Goal: Transaction & Acquisition: Purchase product/service

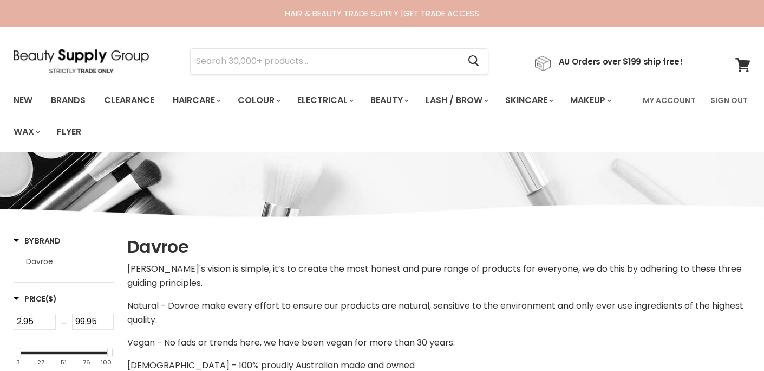
select select "manual"
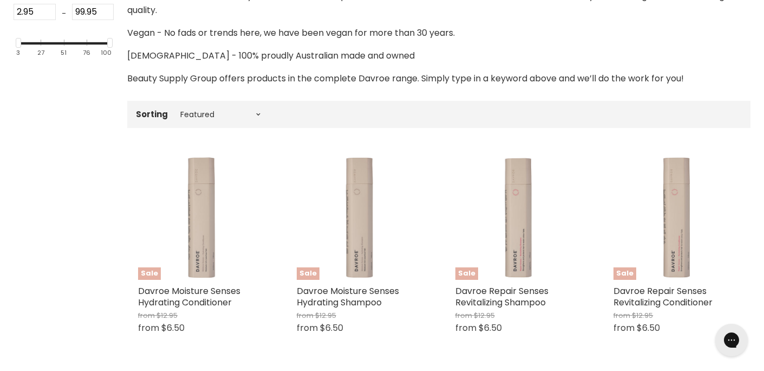
scroll to position [313, 0]
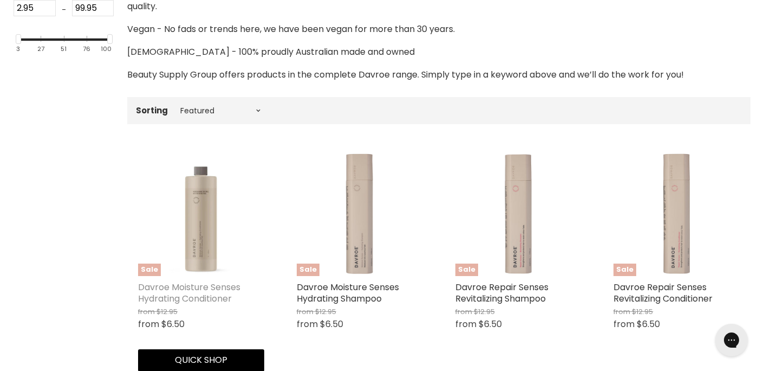
click at [163, 289] on link "Davroe Moisture Senses Hydrating Conditioner" at bounding box center [189, 293] width 102 height 24
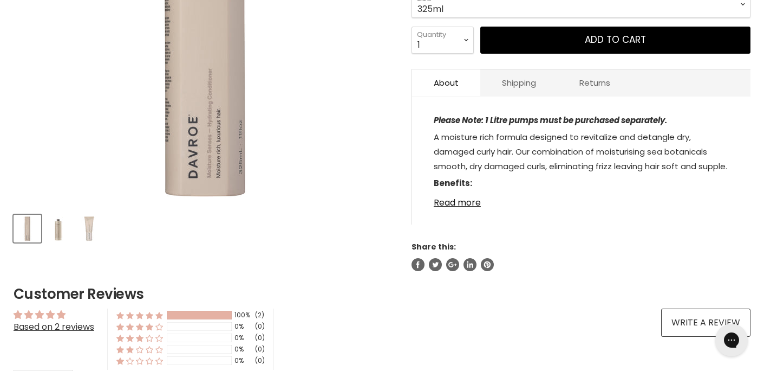
scroll to position [339, 0]
click at [456, 203] on link "Read more" at bounding box center [581, 199] width 295 height 16
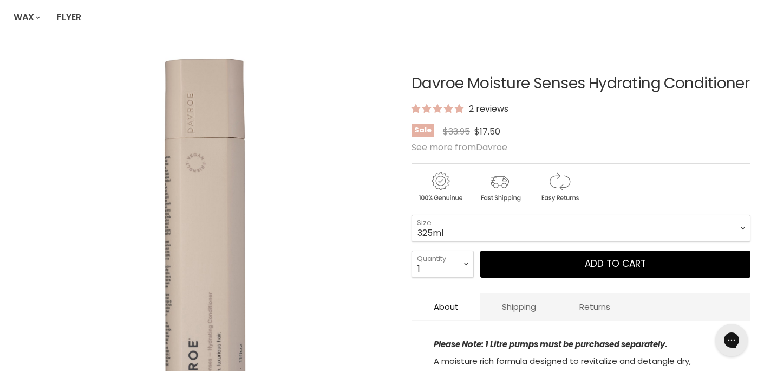
scroll to position [116, 0]
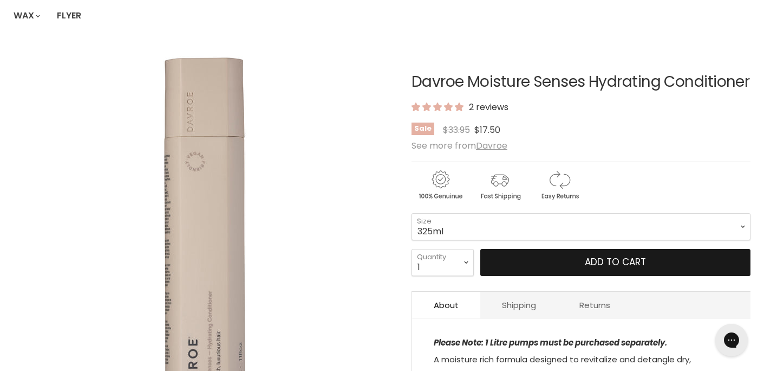
click at [511, 269] on button "Add to cart" at bounding box center [616, 262] width 270 height 27
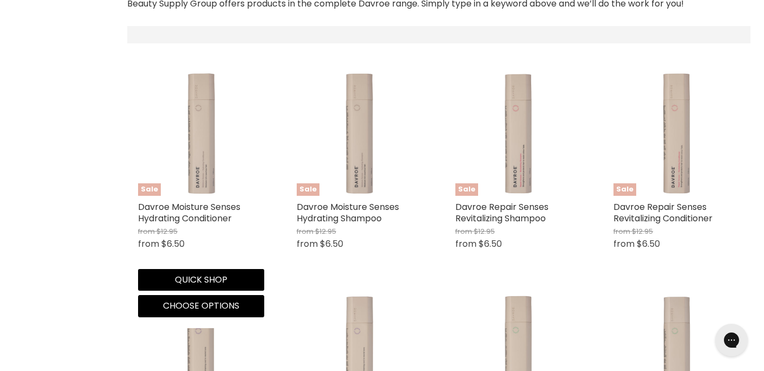
scroll to position [385, 0]
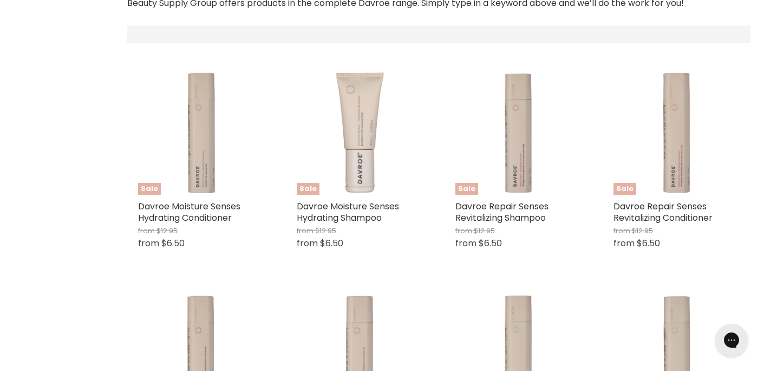
select select "manual"
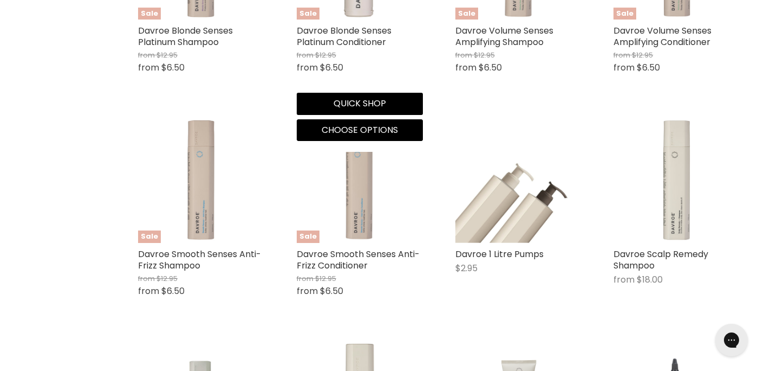
scroll to position [794, 0]
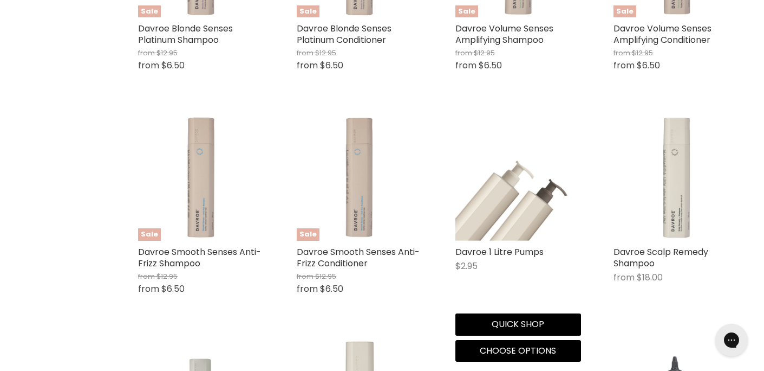
click at [485, 226] on img "Main content" at bounding box center [519, 177] width 126 height 126
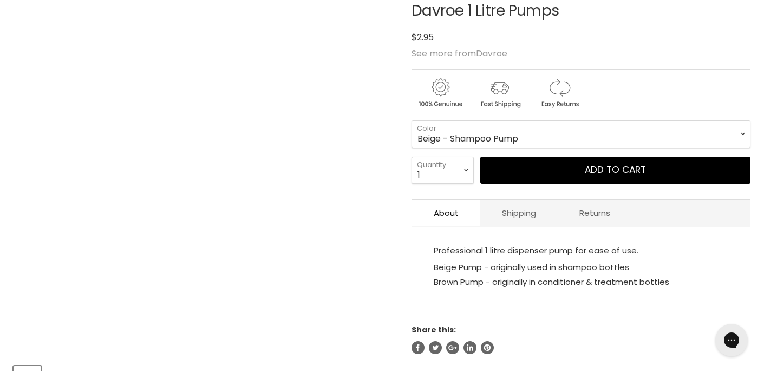
scroll to position [204, 0]
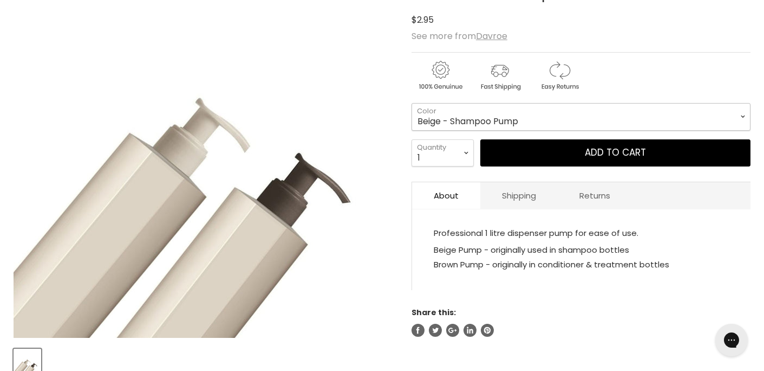
click at [492, 120] on select "Beige - Shampoo Pump Brown - Conditioner & Treatment Pump" at bounding box center [581, 116] width 339 height 27
select select "Brown - Conditioner & Treatment Pump"
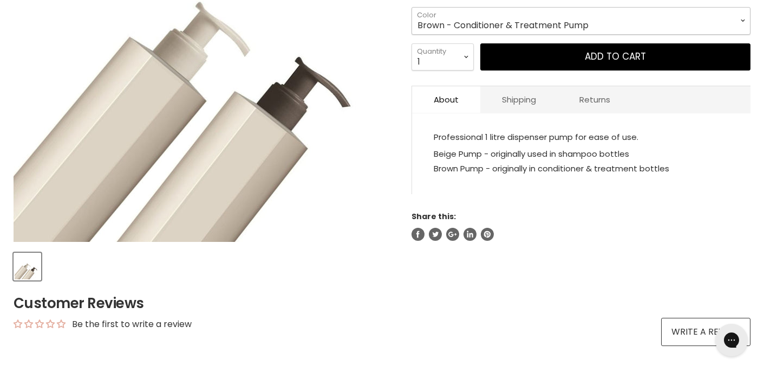
scroll to position [289, 0]
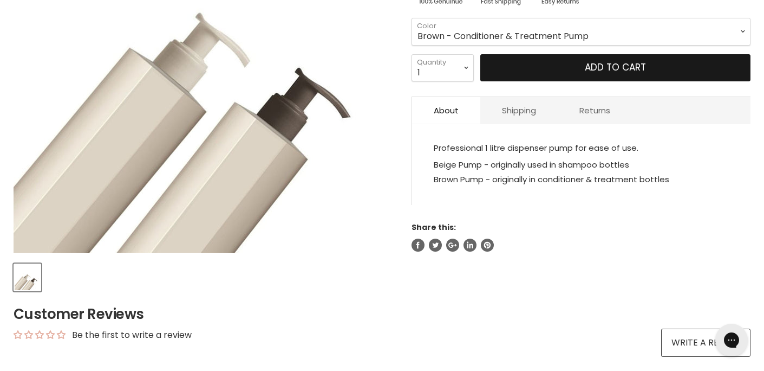
click at [511, 67] on button "Add to cart" at bounding box center [616, 67] width 270 height 27
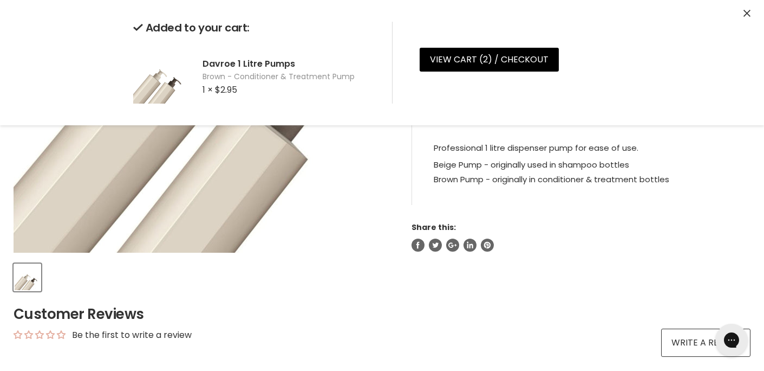
click at [527, 69] on link "View cart ( 2 ) / Checkout" at bounding box center [489, 60] width 139 height 24
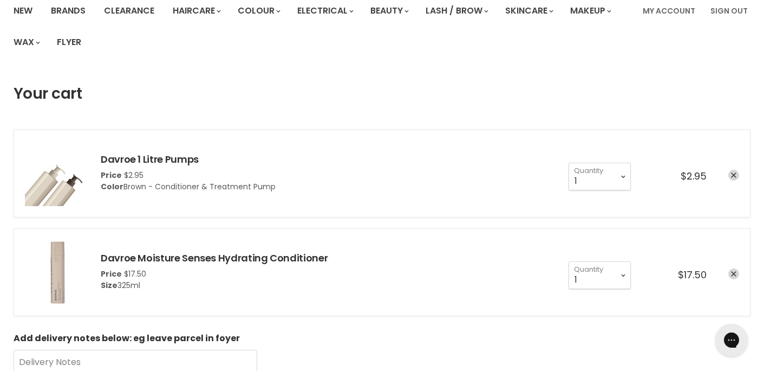
scroll to position [92, 0]
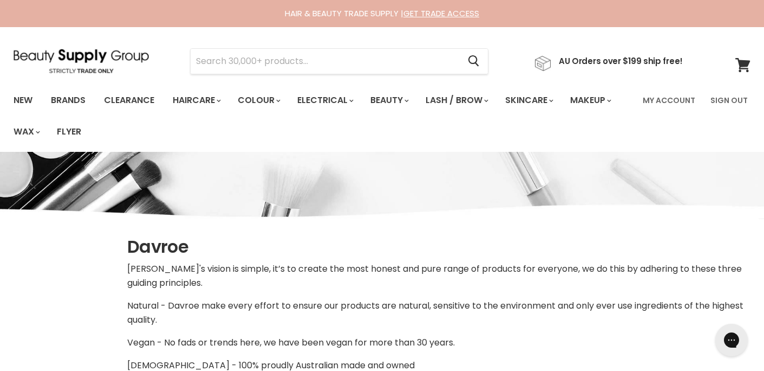
select select "manual"
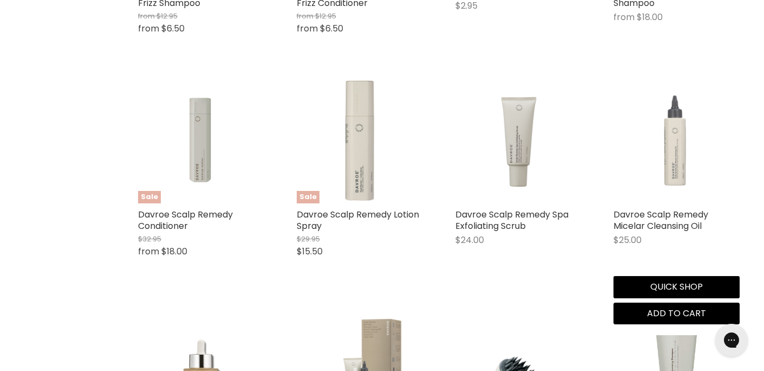
scroll to position [1056, 0]
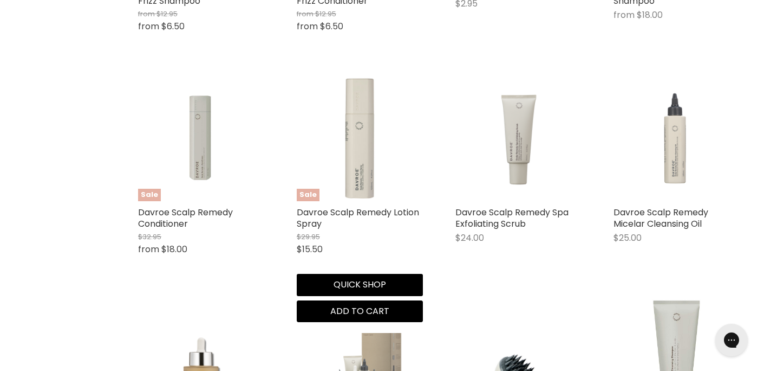
drag, startPoint x: 350, startPoint y: 284, endPoint x: 366, endPoint y: 239, distance: 47.1
click at [366, 239] on div "Sale Davroe Scalp Remedy Lotion Spray Davroe Original Price $29.95 Current Pric…" at bounding box center [360, 198] width 148 height 269
click at [333, 211] on link "Davroe Scalp Remedy Lotion Spray" at bounding box center [358, 218] width 122 height 24
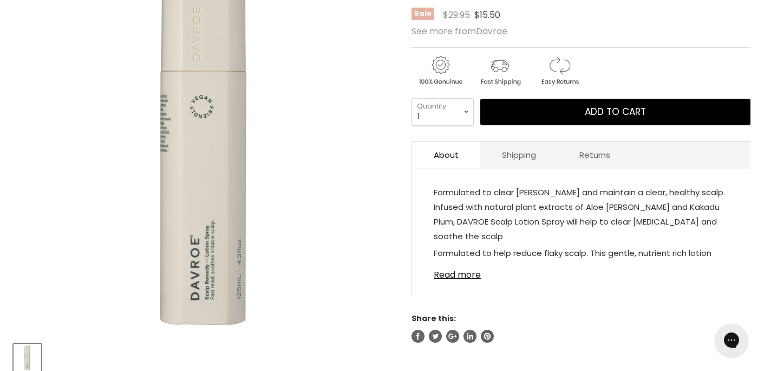
scroll to position [210, 0]
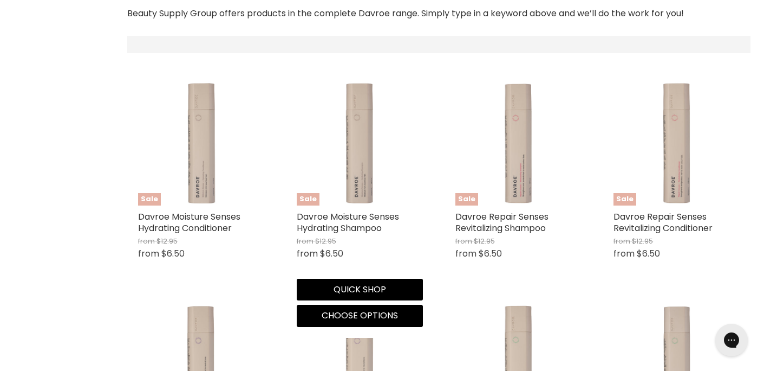
select select "manual"
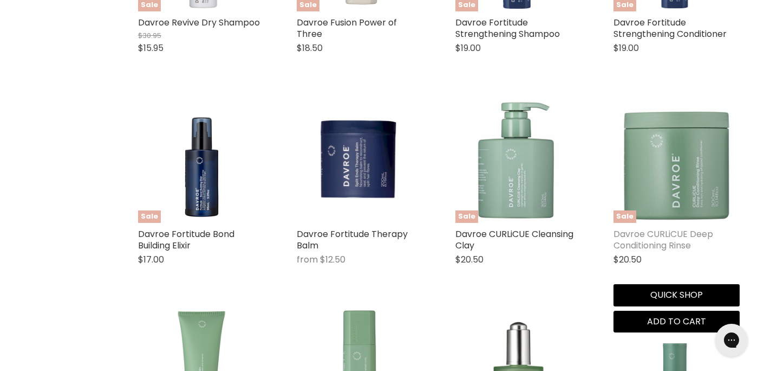
scroll to position [1692, 0]
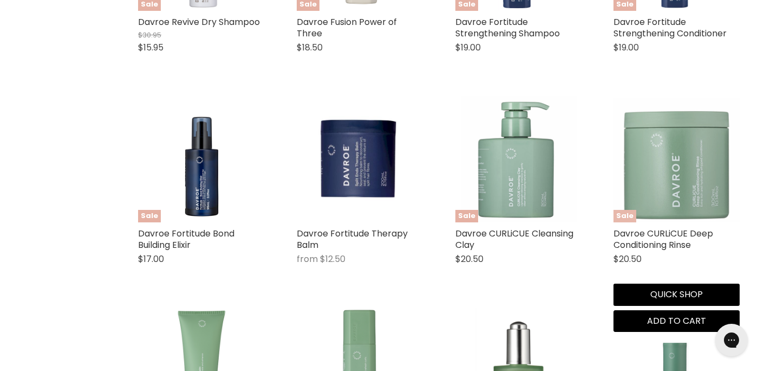
click at [644, 210] on img "Main content" at bounding box center [677, 159] width 126 height 126
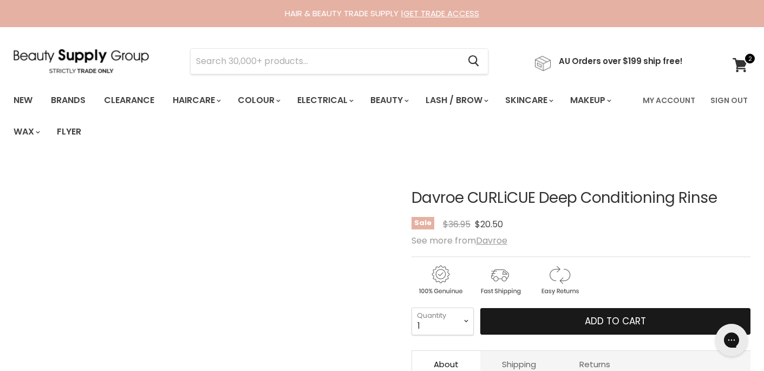
click at [542, 321] on button "Add to cart" at bounding box center [616, 321] width 270 height 27
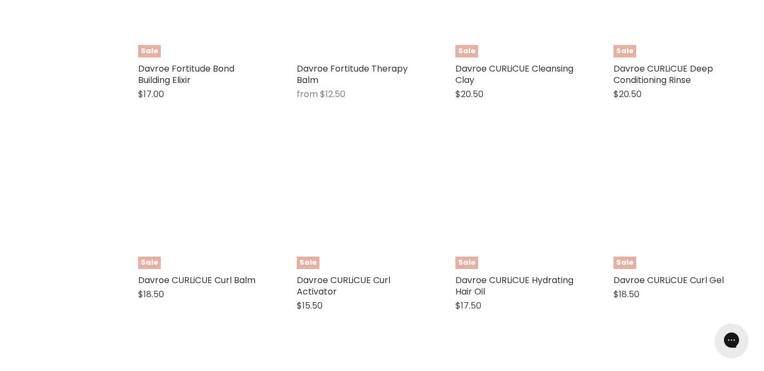
select select "manual"
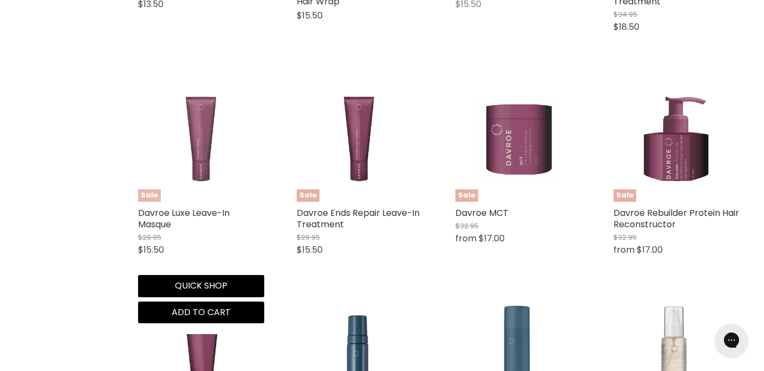
scroll to position [2359, 0]
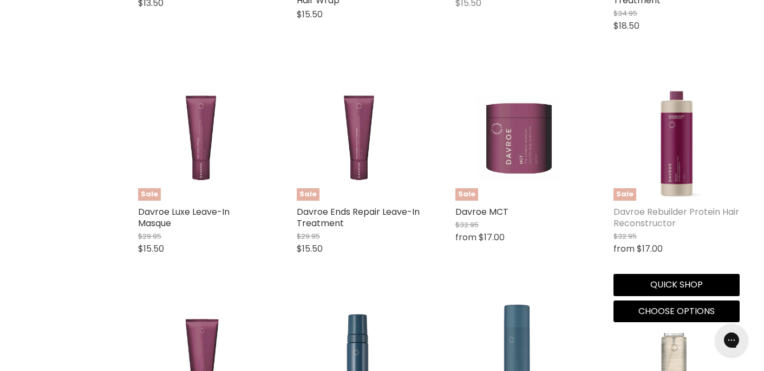
click at [630, 213] on link "Davroe Rebuilder Protein Hair Reconstructor" at bounding box center [677, 217] width 126 height 24
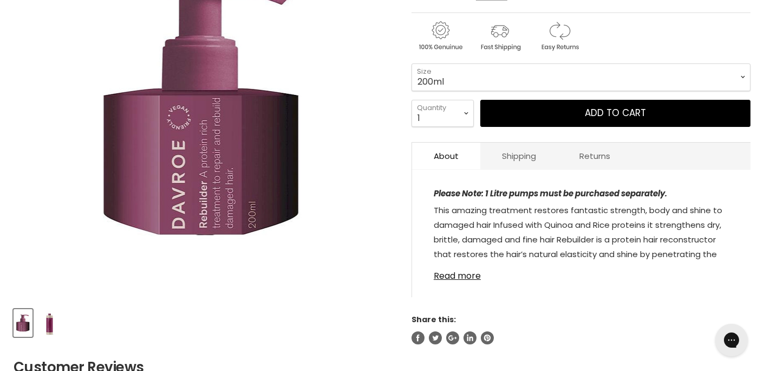
scroll to position [245, 0]
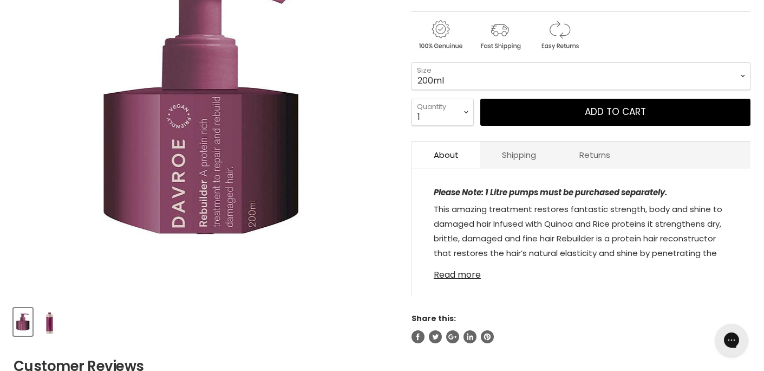
click at [451, 274] on link "Read more" at bounding box center [581, 271] width 295 height 16
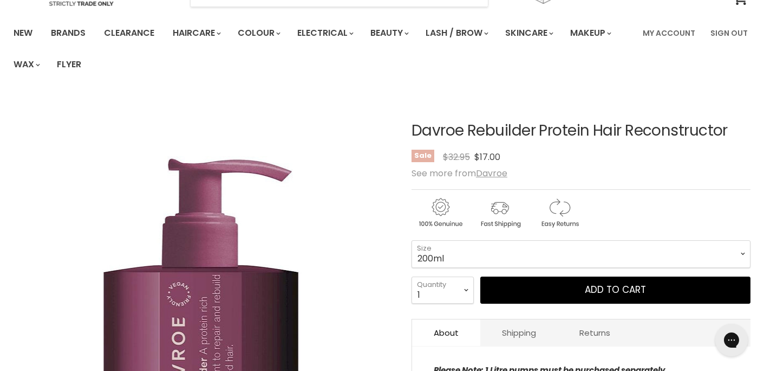
scroll to position [76, 0]
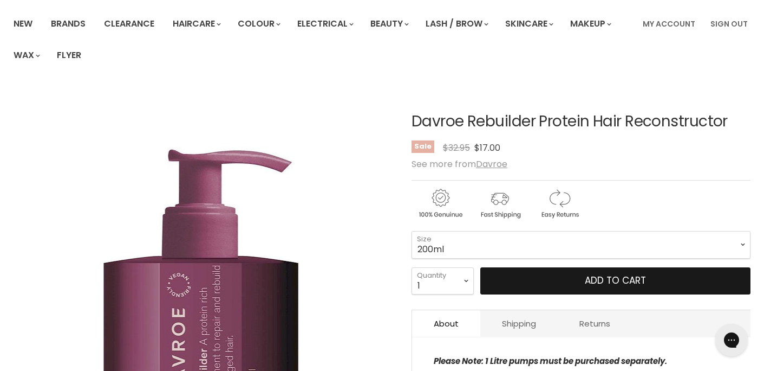
click at [535, 274] on button "Add to cart" at bounding box center [616, 280] width 270 height 27
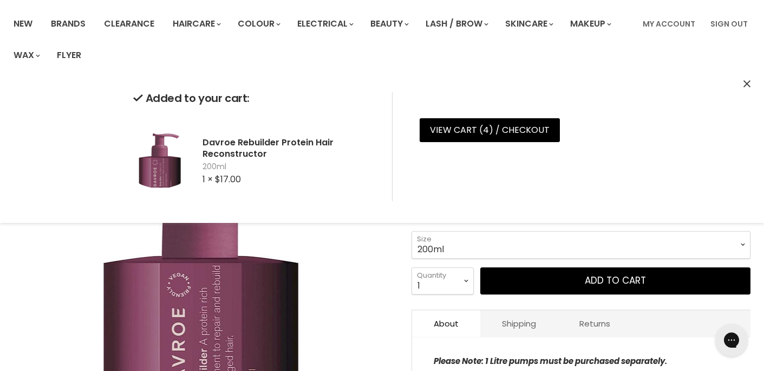
click at [358, 275] on div "Click or scroll to zoom Tap or pinch to zoom" at bounding box center [204, 276] width 380 height 380
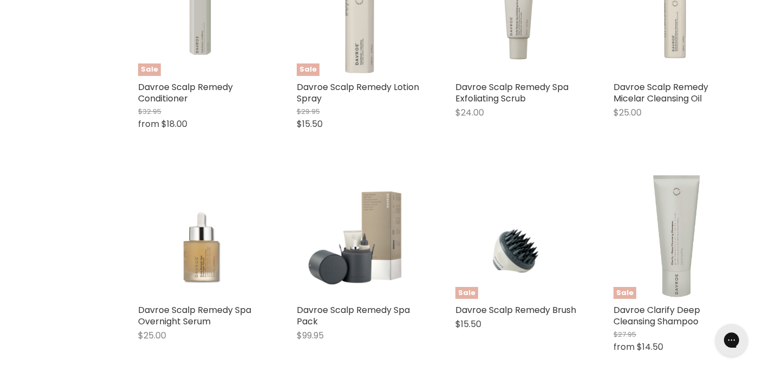
scroll to position [1405, 0]
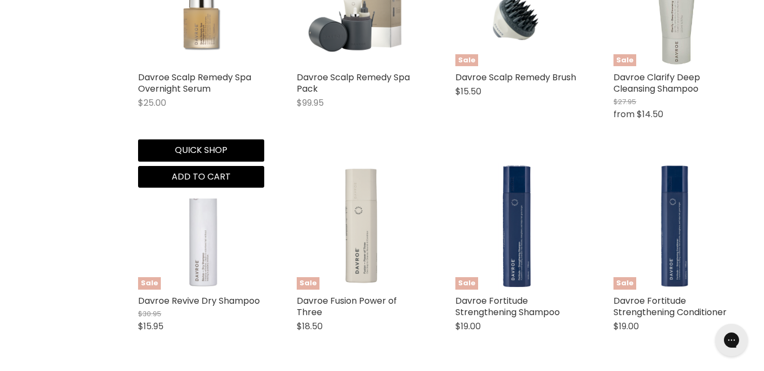
select select "manual"
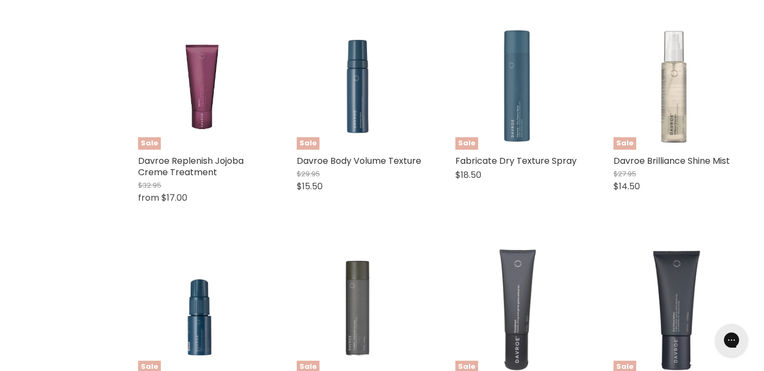
scroll to position [2630, 0]
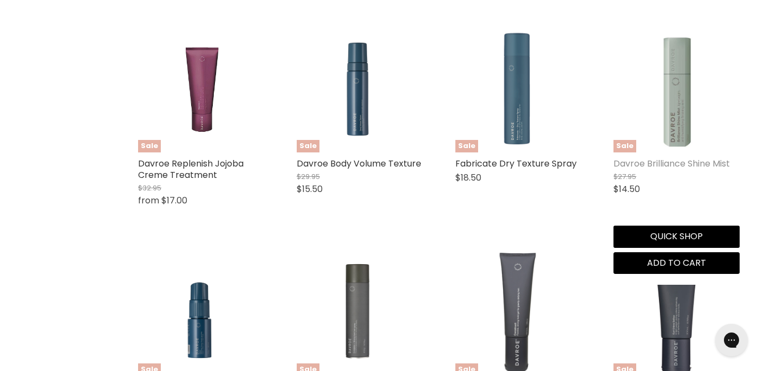
click at [657, 167] on link "Davroe Brilliance Shine Mist" at bounding box center [672, 163] width 116 height 12
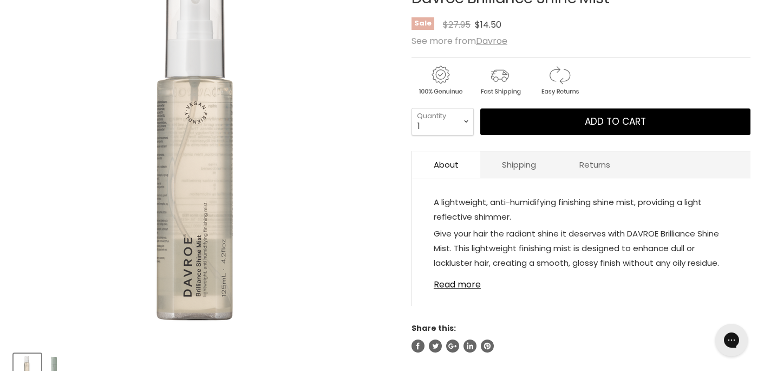
scroll to position [201, 0]
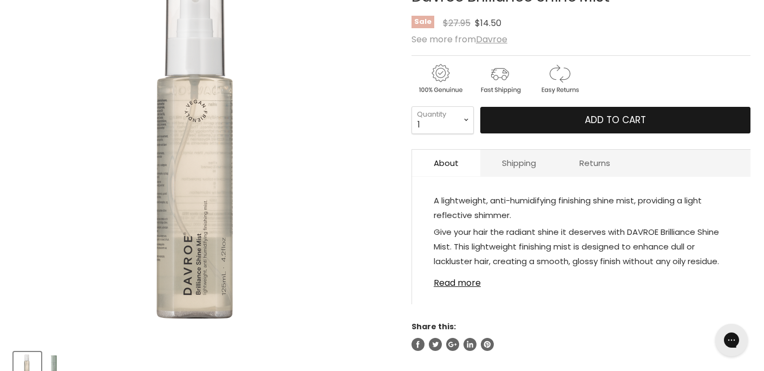
click at [584, 120] on button "Add to cart" at bounding box center [616, 120] width 270 height 27
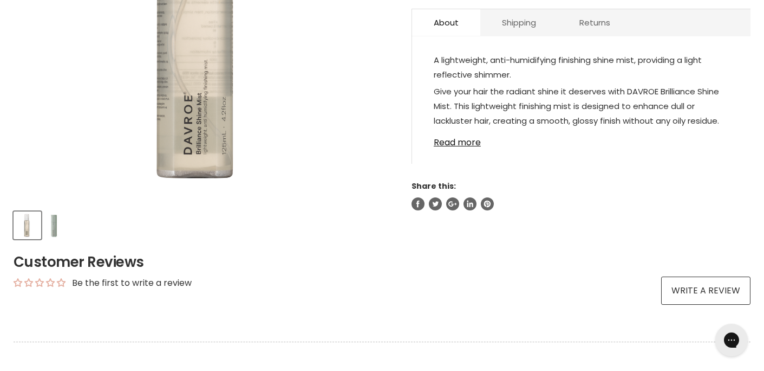
scroll to position [349, 0]
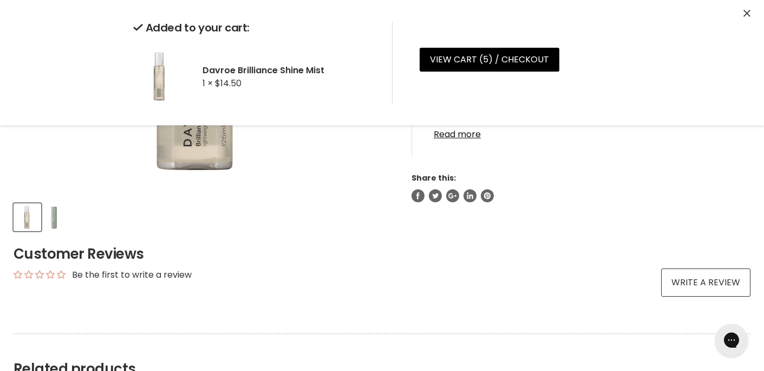
click at [54, 217] on img "Product thumbnails" at bounding box center [54, 216] width 17 height 25
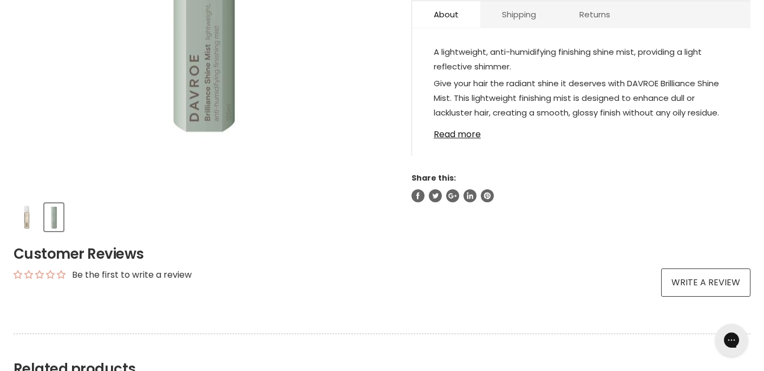
scroll to position [135, 0]
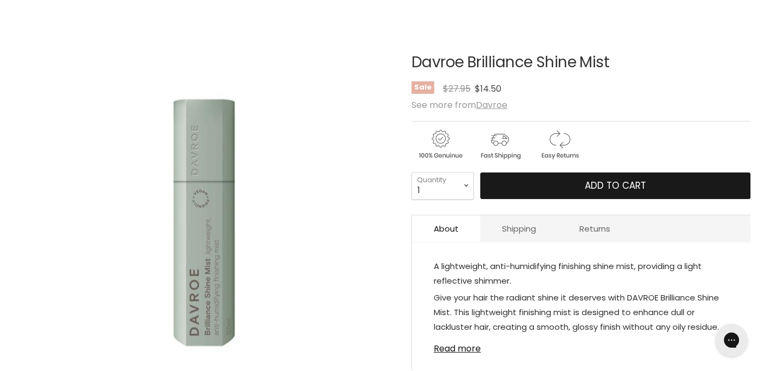
click at [516, 187] on button "Add to cart" at bounding box center [616, 185] width 270 height 27
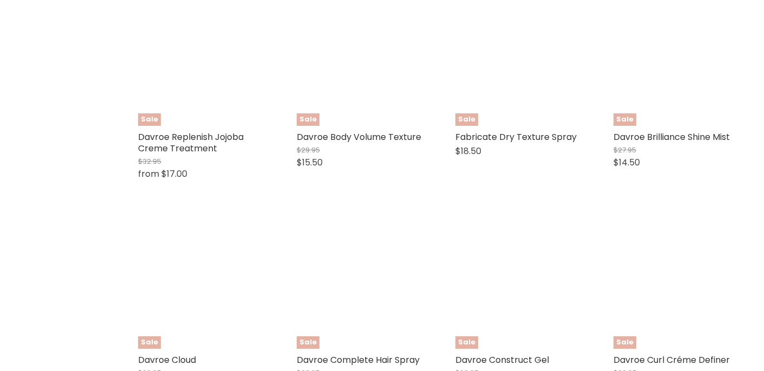
select select "manual"
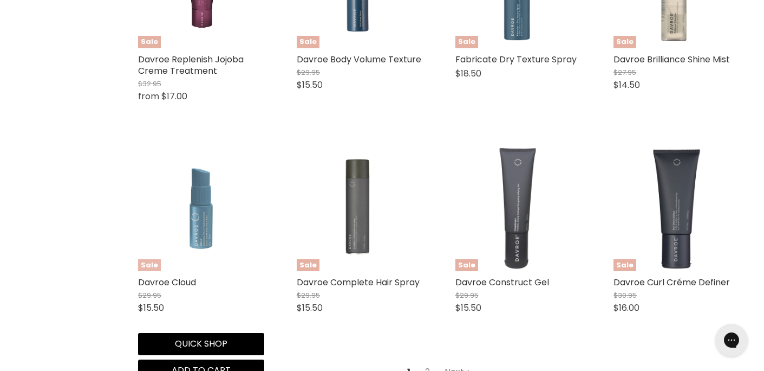
scroll to position [2766, 0]
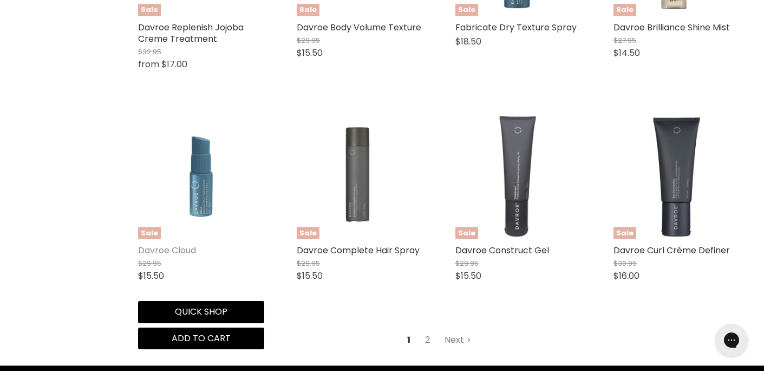
click at [184, 251] on link "Davroe Cloud" at bounding box center [167, 250] width 58 height 12
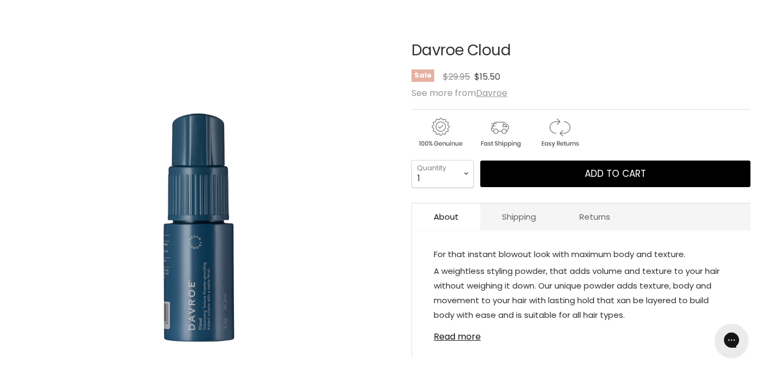
scroll to position [148, 0]
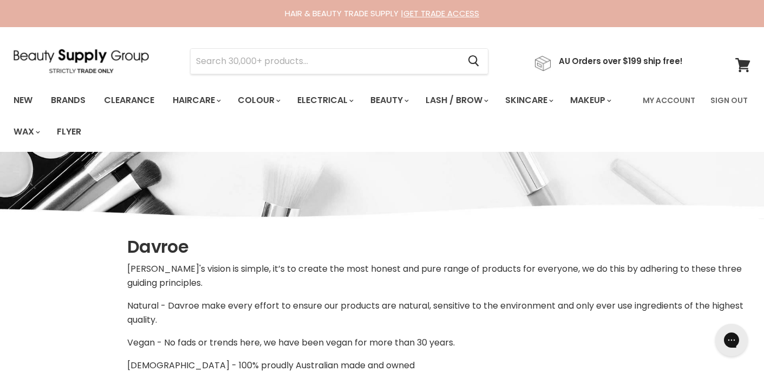
select select "manual"
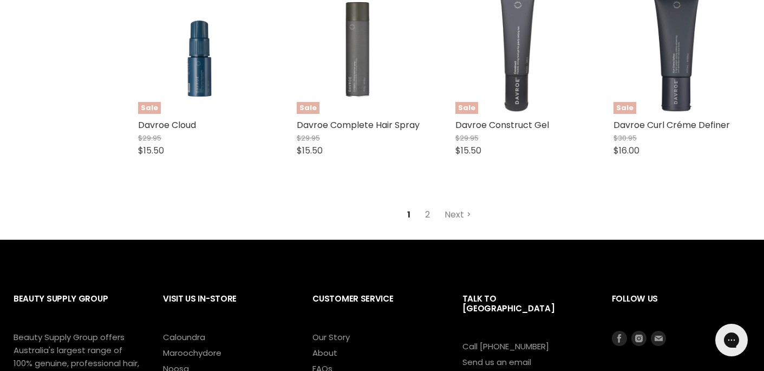
scroll to position [2890, 0]
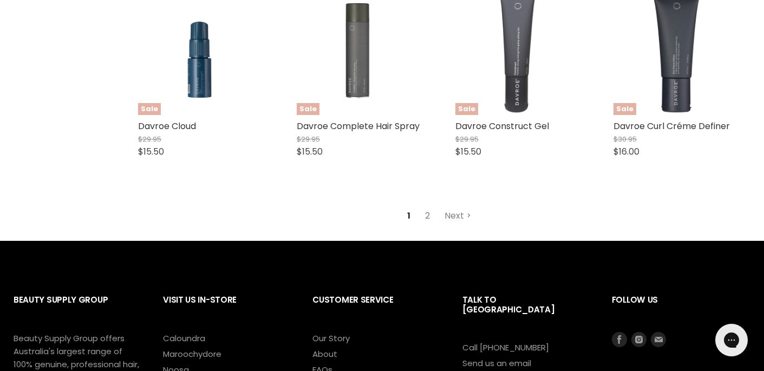
click at [429, 217] on link "2" at bounding box center [427, 216] width 17 height 20
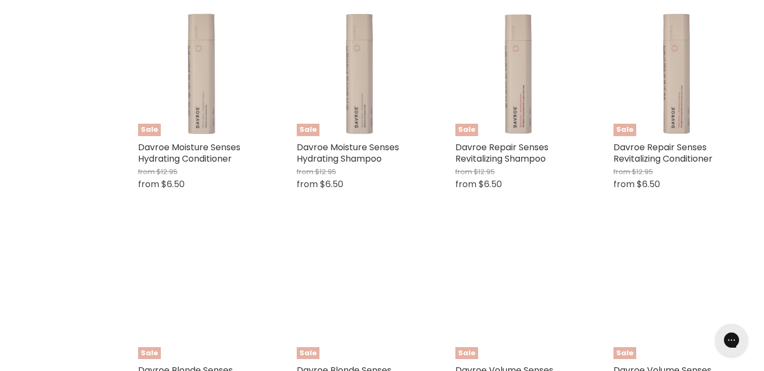
select select "manual"
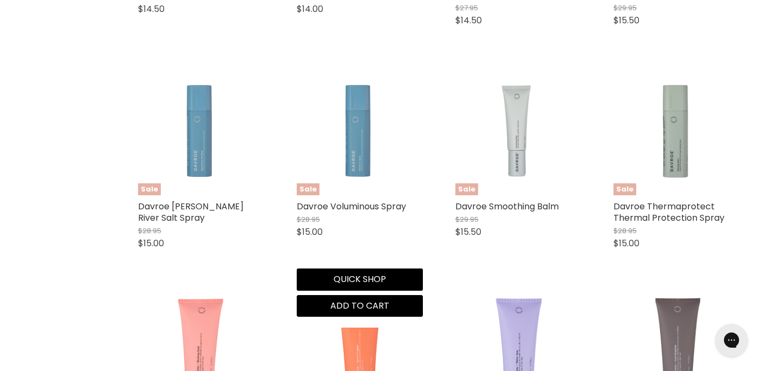
scroll to position [617, 0]
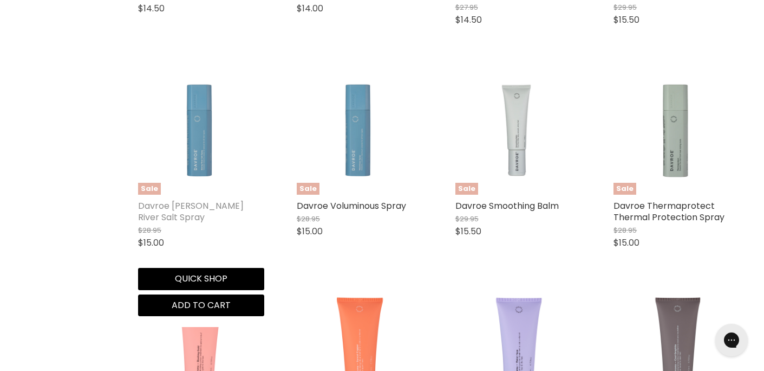
click at [219, 204] on link "Davroe [PERSON_NAME] River Salt Spray" at bounding box center [191, 211] width 106 height 24
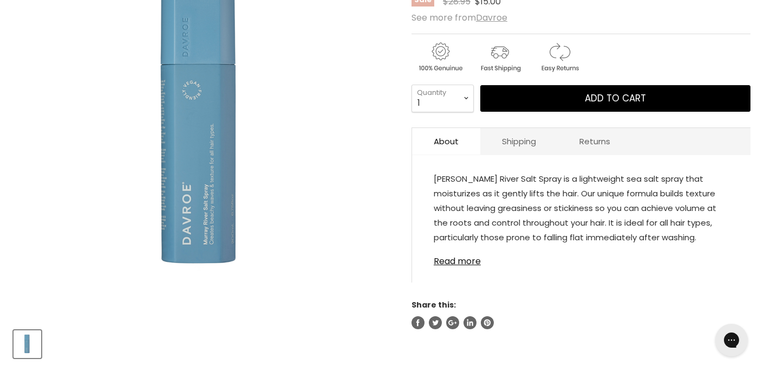
scroll to position [225, 0]
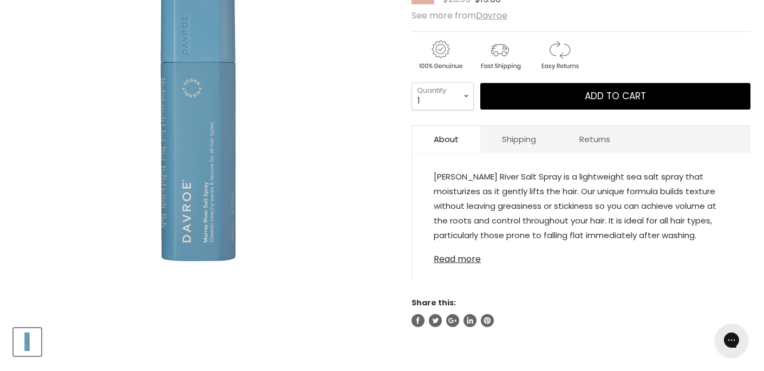
click at [463, 260] on link "Read more" at bounding box center [581, 256] width 295 height 16
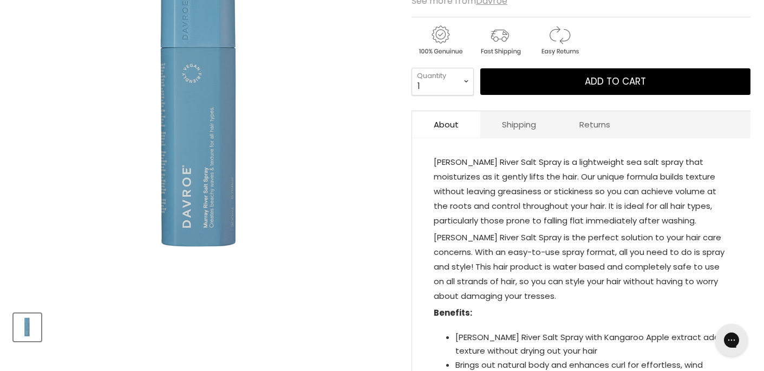
scroll to position [0, 0]
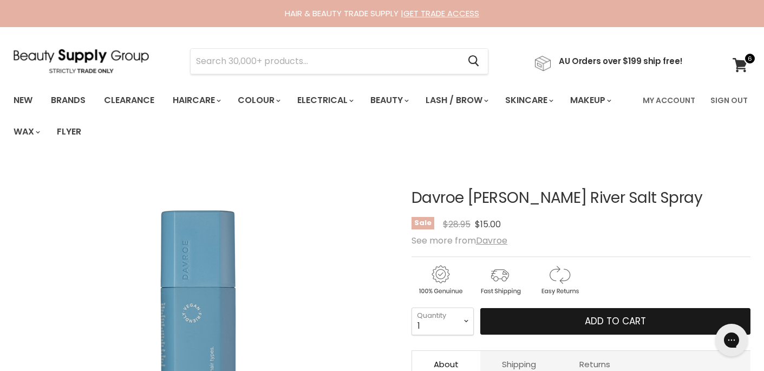
click at [522, 317] on button "Add to cart" at bounding box center [616, 321] width 270 height 27
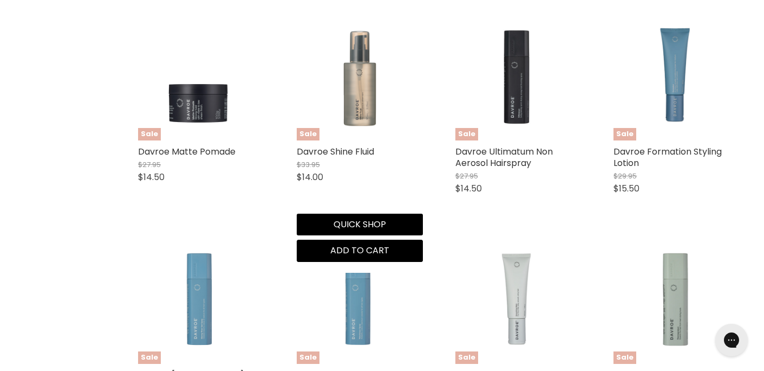
scroll to position [438, 0]
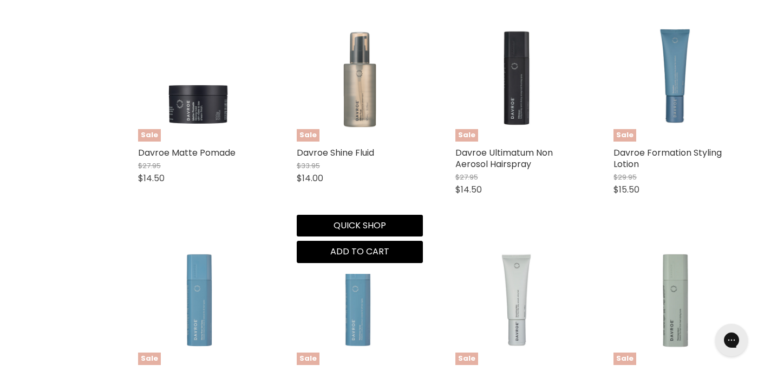
select select "manual"
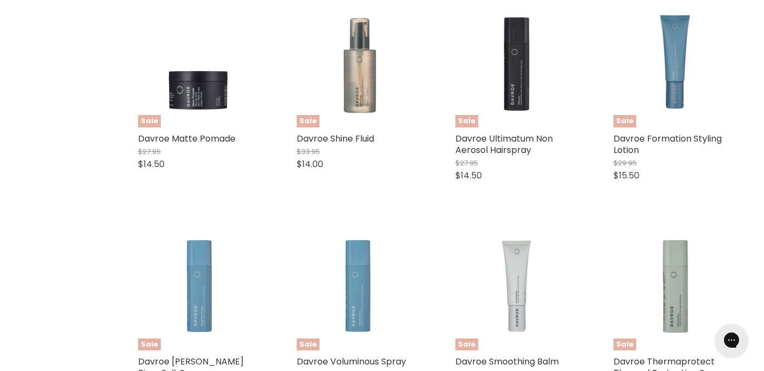
scroll to position [0, 0]
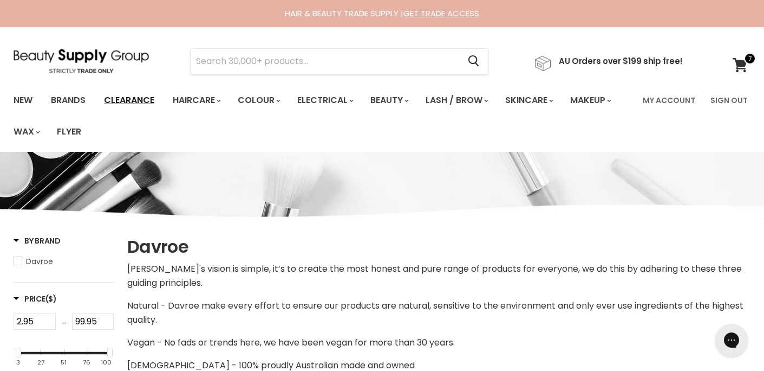
click at [139, 98] on link "Clearance" at bounding box center [129, 100] width 67 height 23
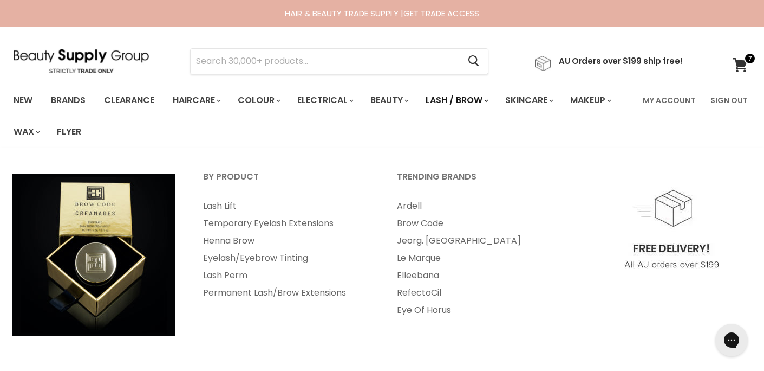
click at [466, 106] on link "Lash / Brow" at bounding box center [456, 100] width 77 height 23
click at [467, 97] on link "Lash / Brow" at bounding box center [456, 100] width 77 height 23
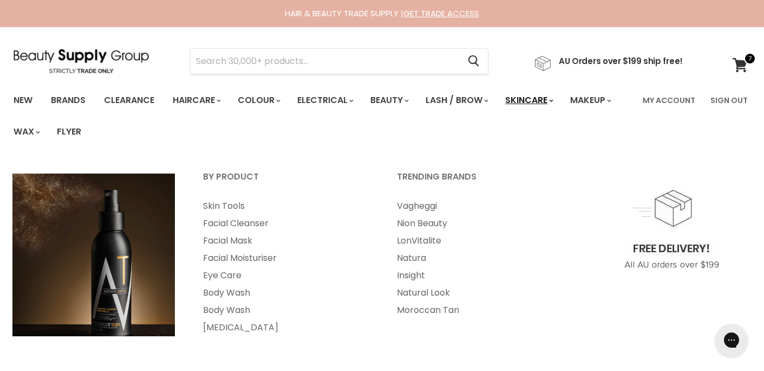
click at [534, 101] on link "Skincare" at bounding box center [528, 100] width 63 height 23
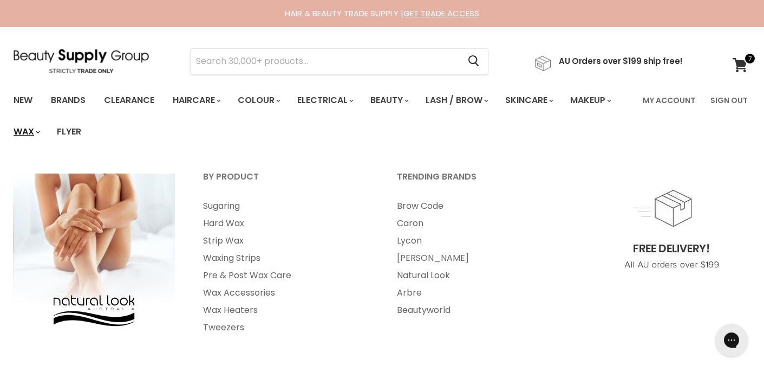
click at [22, 134] on link "Wax" at bounding box center [25, 131] width 41 height 23
click at [208, 208] on link "Sugaring" at bounding box center [286, 205] width 192 height 17
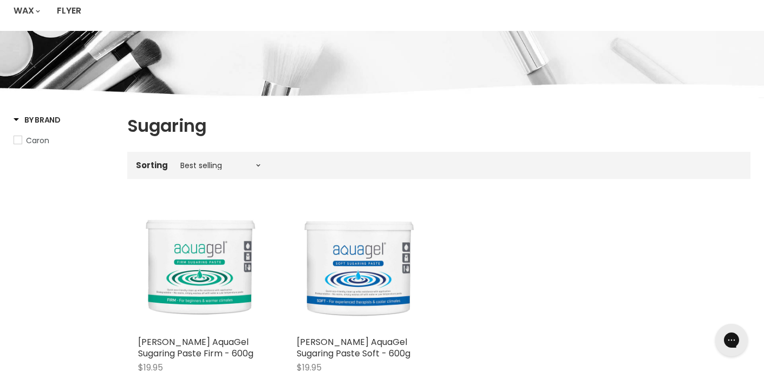
scroll to position [30, 0]
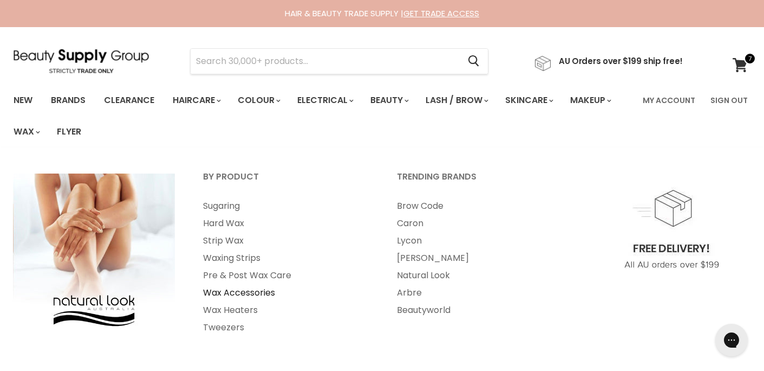
click at [238, 293] on link "Wax Accessories" at bounding box center [286, 292] width 192 height 17
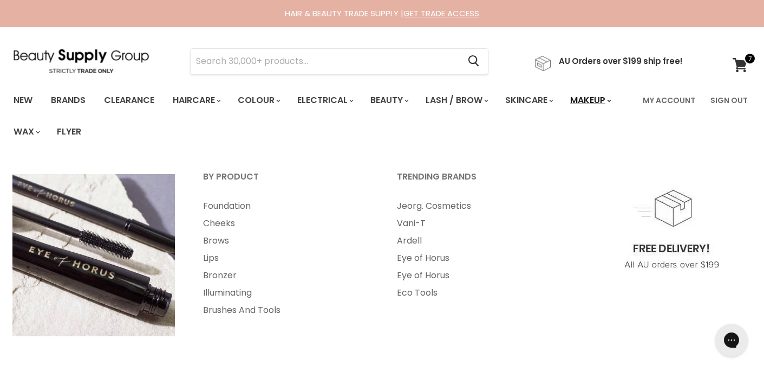
click at [588, 100] on link "Makeup" at bounding box center [590, 100] width 56 height 23
click at [610, 99] on link "Makeup" at bounding box center [590, 100] width 56 height 23
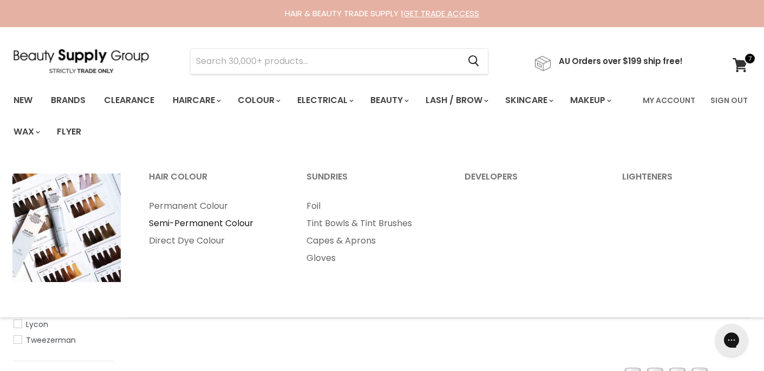
click at [180, 222] on link "Semi-Permanent Colour" at bounding box center [212, 223] width 155 height 17
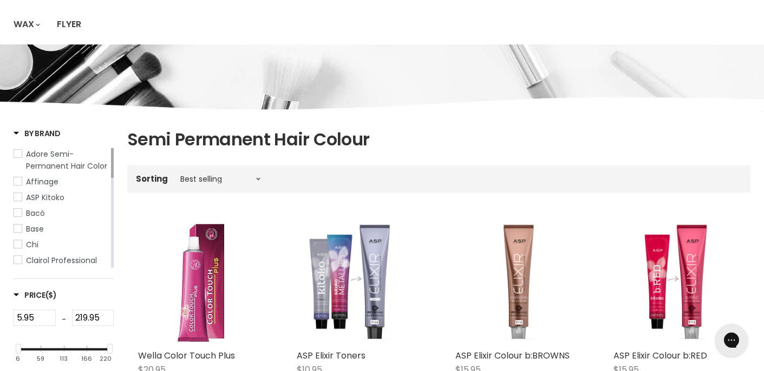
scroll to position [111, 0]
